Goal: Information Seeking & Learning: Find specific fact

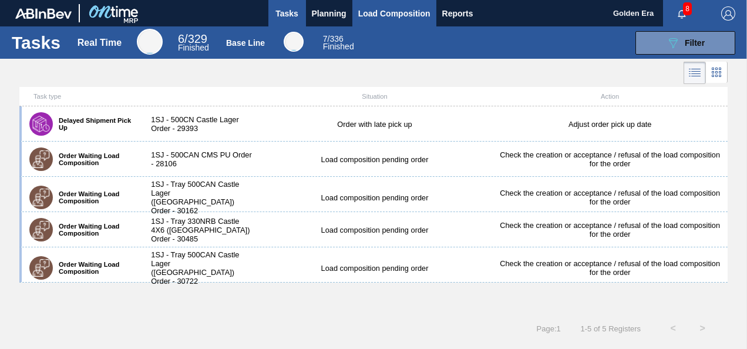
click at [396, 9] on span "Load Composition" at bounding box center [394, 13] width 72 height 14
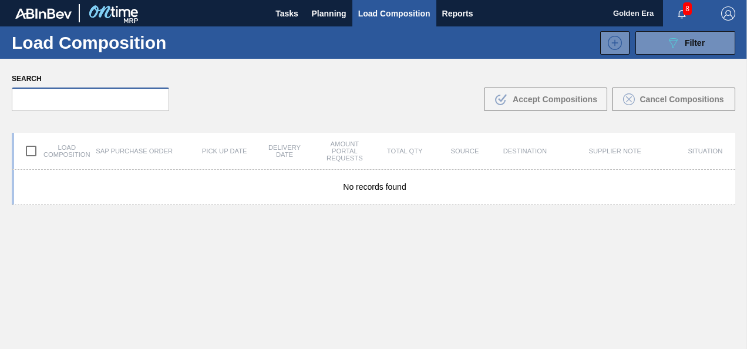
click at [64, 100] on input "text" at bounding box center [90, 98] width 157 height 23
type input "30970"
click at [288, 14] on span "Tasks" at bounding box center [287, 13] width 26 height 14
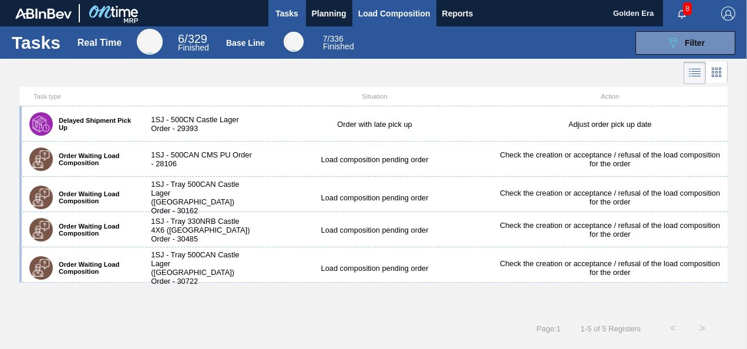
click at [379, 14] on span "Load Composition" at bounding box center [394, 13] width 72 height 14
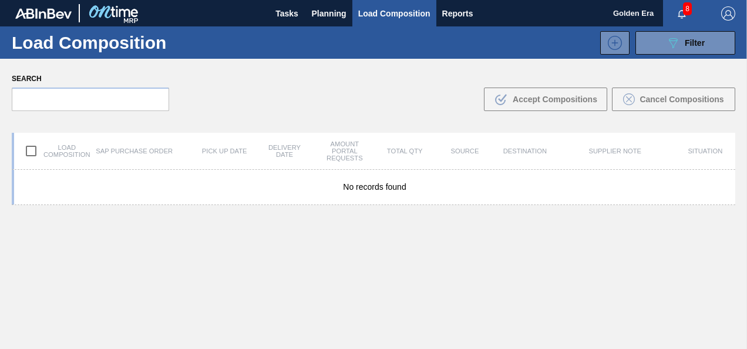
click at [32, 149] on input "checkbox" at bounding box center [31, 151] width 25 height 25
checkbox input "false"
click at [49, 96] on input "text" at bounding box center [90, 98] width 157 height 23
type input "30970"
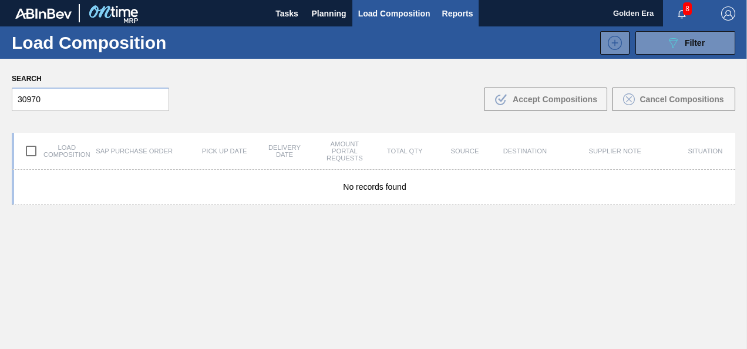
click at [459, 16] on span "Reports" at bounding box center [457, 13] width 31 height 14
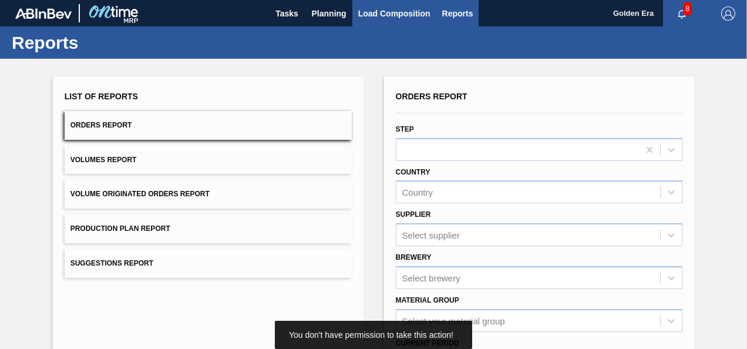
click at [399, 11] on span "Load Composition" at bounding box center [394, 13] width 72 height 14
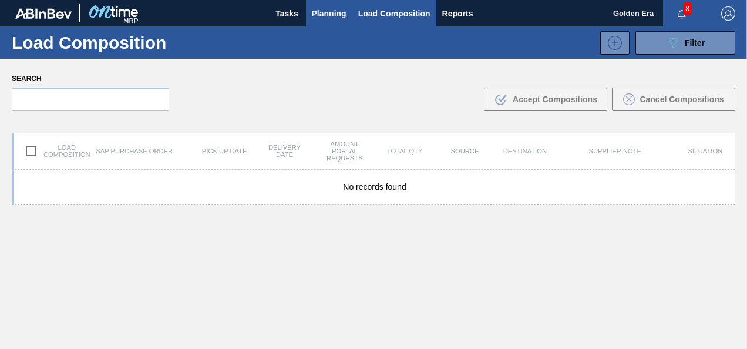
click at [323, 12] on span "Planning" at bounding box center [329, 13] width 35 height 14
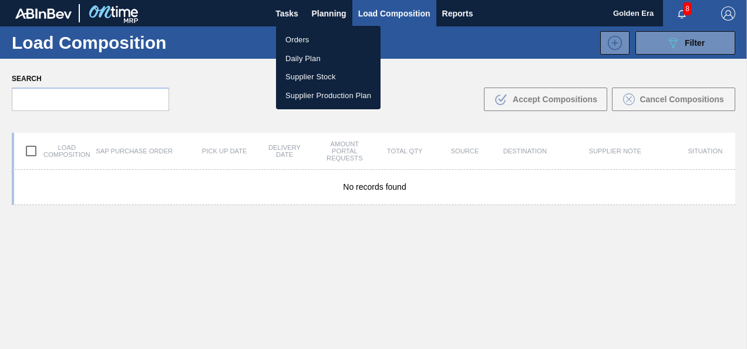
click at [303, 38] on li "Orders" at bounding box center [328, 40] width 105 height 19
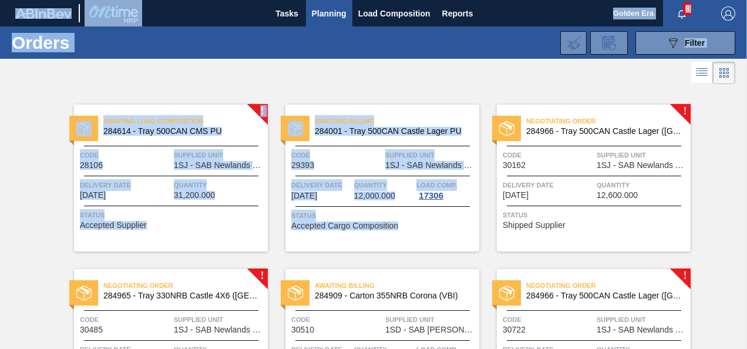
drag, startPoint x: 742, startPoint y: 116, endPoint x: 749, endPoint y: 100, distance: 17.7
click at [746, 0] on html "Tasks Planning Load Composition Reports Golden Era 8 Mark all as read Orders 08…" at bounding box center [373, 0] width 747 height 0
click at [210, 224] on div "Status Accepted Supplier" at bounding box center [172, 218] width 185 height 19
drag, startPoint x: 745, startPoint y: 103, endPoint x: 749, endPoint y: 150, distance: 47.2
click at [746, 0] on html "Tasks Planning Load Composition Reports Golden Era 8 Mark all as read Orders 08…" at bounding box center [373, 0] width 747 height 0
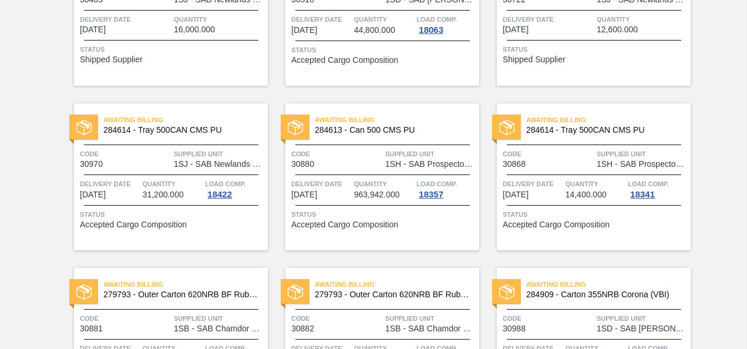
scroll to position [335, 0]
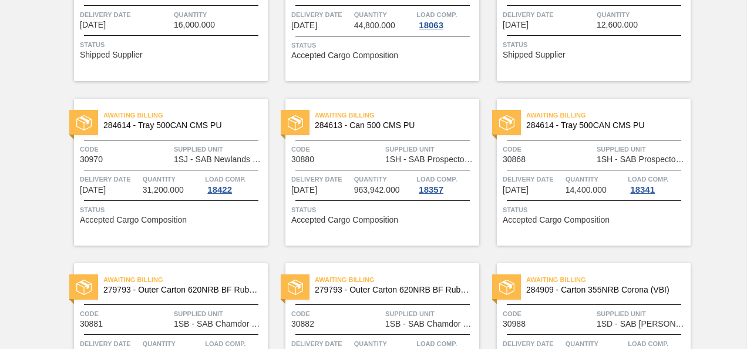
click at [164, 122] on span "284614 - Tray 500CAN CMS PU" at bounding box center [180, 125] width 155 height 9
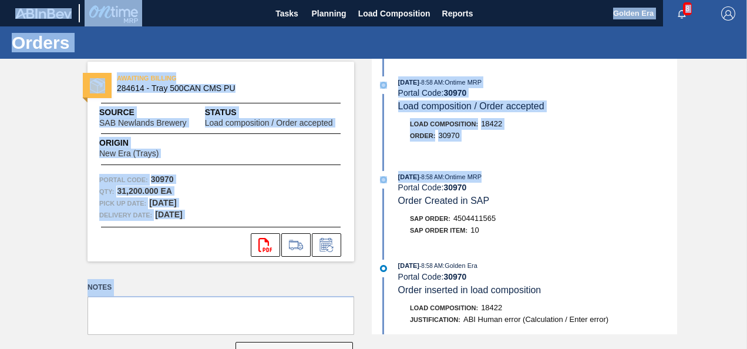
drag, startPoint x: 745, startPoint y: 179, endPoint x: 749, endPoint y: 244, distance: 64.7
click at [746, 0] on html "Tasks Planning Load Composition Reports Golden Era 8 Mark all as read Orders AW…" at bounding box center [373, 0] width 747 height 0
drag, startPoint x: 749, startPoint y: 244, endPoint x: 708, endPoint y: 42, distance: 205.4
click at [708, 42] on div "Orders" at bounding box center [373, 42] width 747 height 32
click at [259, 181] on div "Portal Code: 30970" at bounding box center [220, 180] width 243 height 12
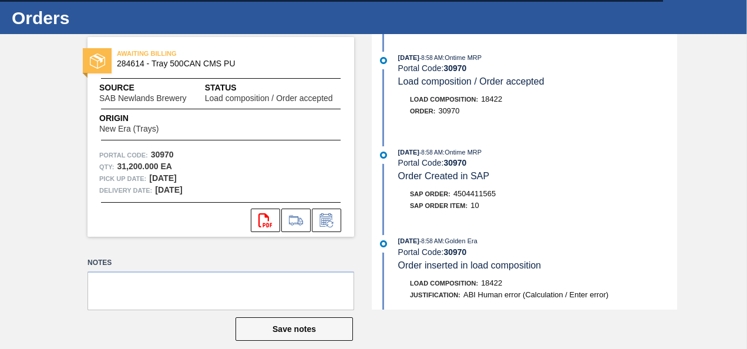
scroll to position [39, 0]
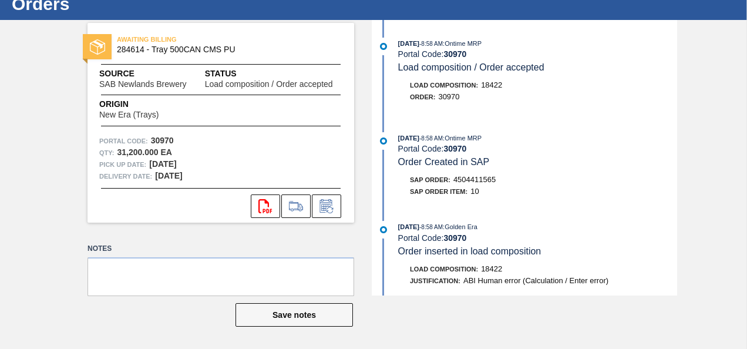
click at [470, 177] on span "4504411565" at bounding box center [474, 179] width 42 height 9
click at [478, 178] on span "4504411565" at bounding box center [474, 179] width 42 height 9
copy span "4504411565"
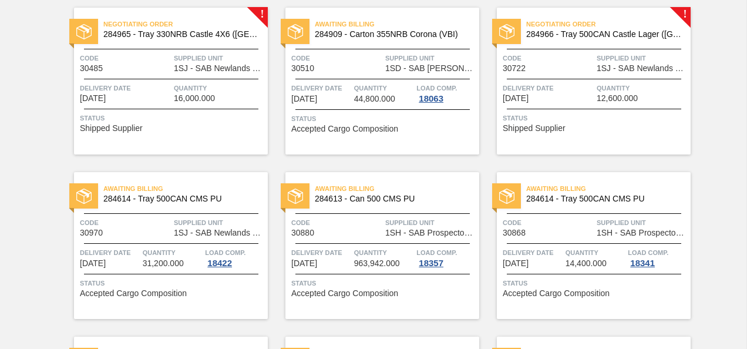
scroll to position [265, 0]
